Goal: Use online tool/utility: Utilize a website feature to perform a specific function

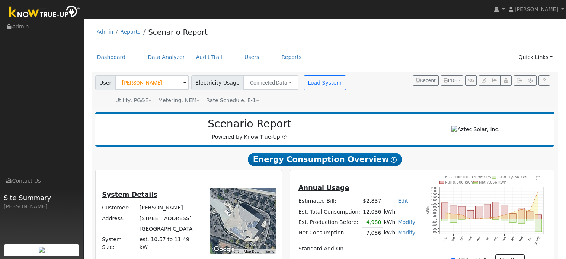
scroll to position [41, 0]
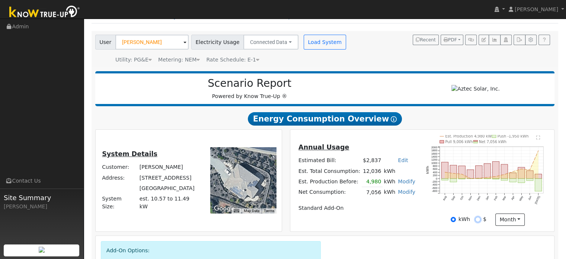
click at [477, 221] on input "$" at bounding box center [477, 219] width 5 height 5
radio input "true"
click at [453, 221] on input "kWh" at bounding box center [453, 219] width 5 height 5
radio input "true"
radio input "false"
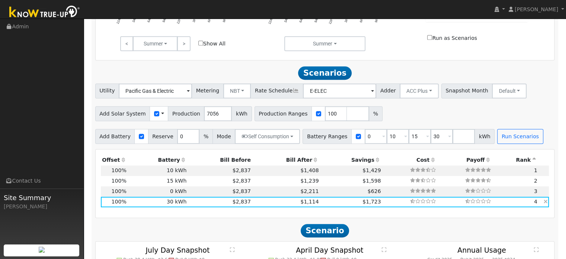
scroll to position [487, 0]
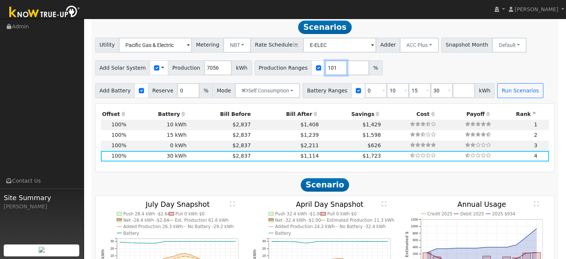
click at [326, 68] on input "101" at bounding box center [336, 67] width 22 height 15
click at [326, 68] on input "102" at bounding box center [336, 67] width 22 height 15
click at [326, 68] on input "103" at bounding box center [336, 67] width 22 height 15
click at [326, 68] on input "104" at bounding box center [336, 67] width 22 height 15
click at [326, 68] on input "105" at bounding box center [336, 67] width 22 height 15
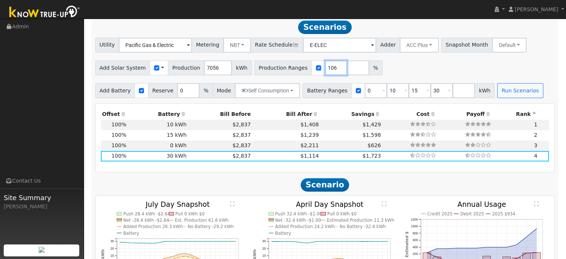
click at [326, 68] on input "106" at bounding box center [336, 67] width 22 height 15
type input "107"
click at [326, 68] on input "107" at bounding box center [336, 67] width 22 height 15
drag, startPoint x: 430, startPoint y: 89, endPoint x: 423, endPoint y: 92, distance: 7.7
click at [431, 92] on input "30" at bounding box center [442, 90] width 22 height 15
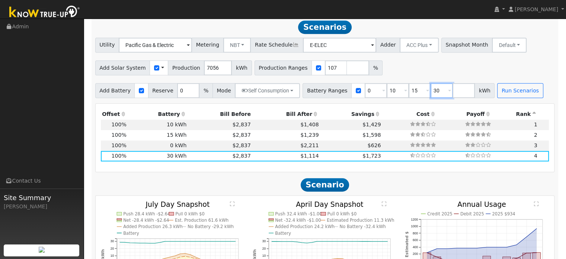
type input "3"
click at [409, 92] on input "15" at bounding box center [420, 90] width 22 height 15
type input "1"
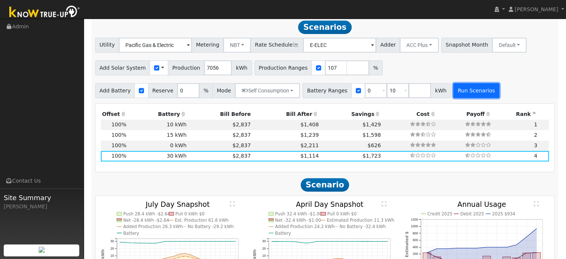
click at [458, 95] on button "Run Scenarios" at bounding box center [476, 90] width 46 height 15
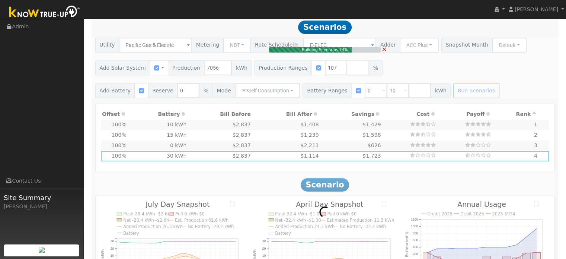
type input "$17,617"
type input "$12,000"
type input "$8,885"
type input "5.0"
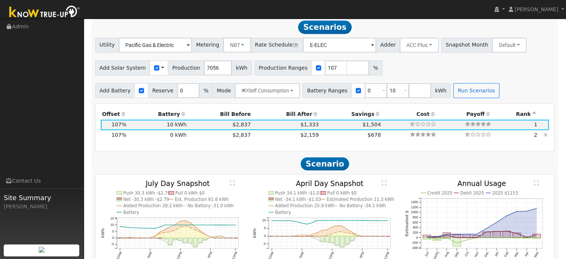
click at [256, 135] on td "$2,159" at bounding box center [286, 135] width 68 height 10
type input "$5,285"
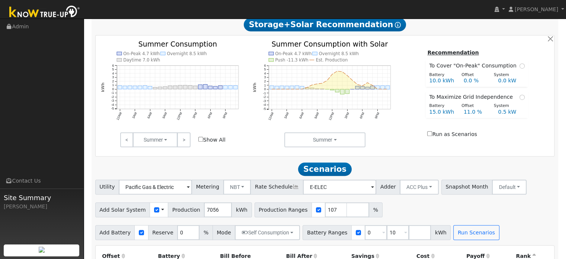
scroll to position [264, 0]
